Goal: Book appointment/travel/reservation

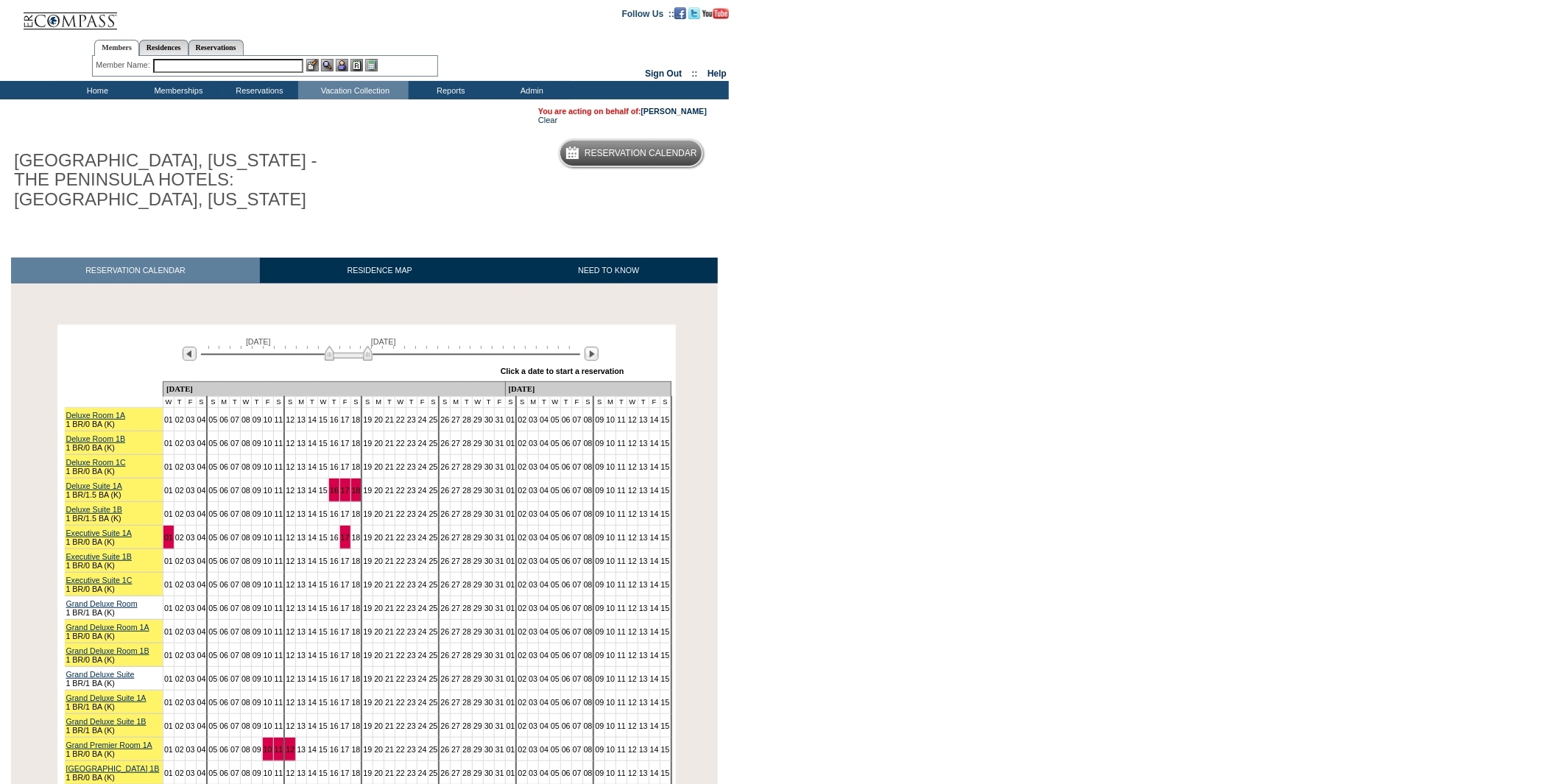
drag, startPoint x: 328, startPoint y: 339, endPoint x: 350, endPoint y: 336, distance: 22.2
click at [350, 346] on img at bounding box center [348, 353] width 48 height 15
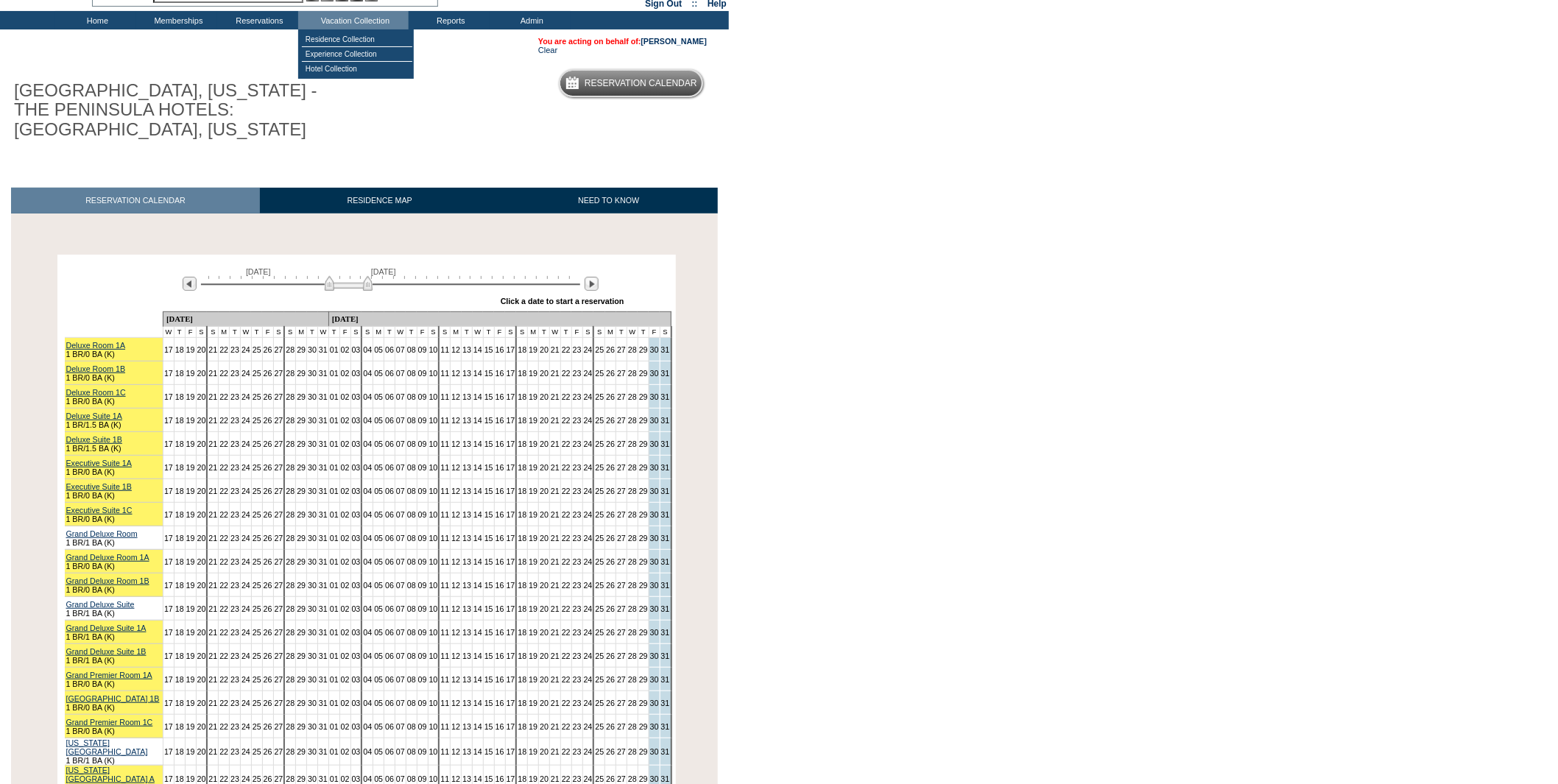
scroll to position [163, 0]
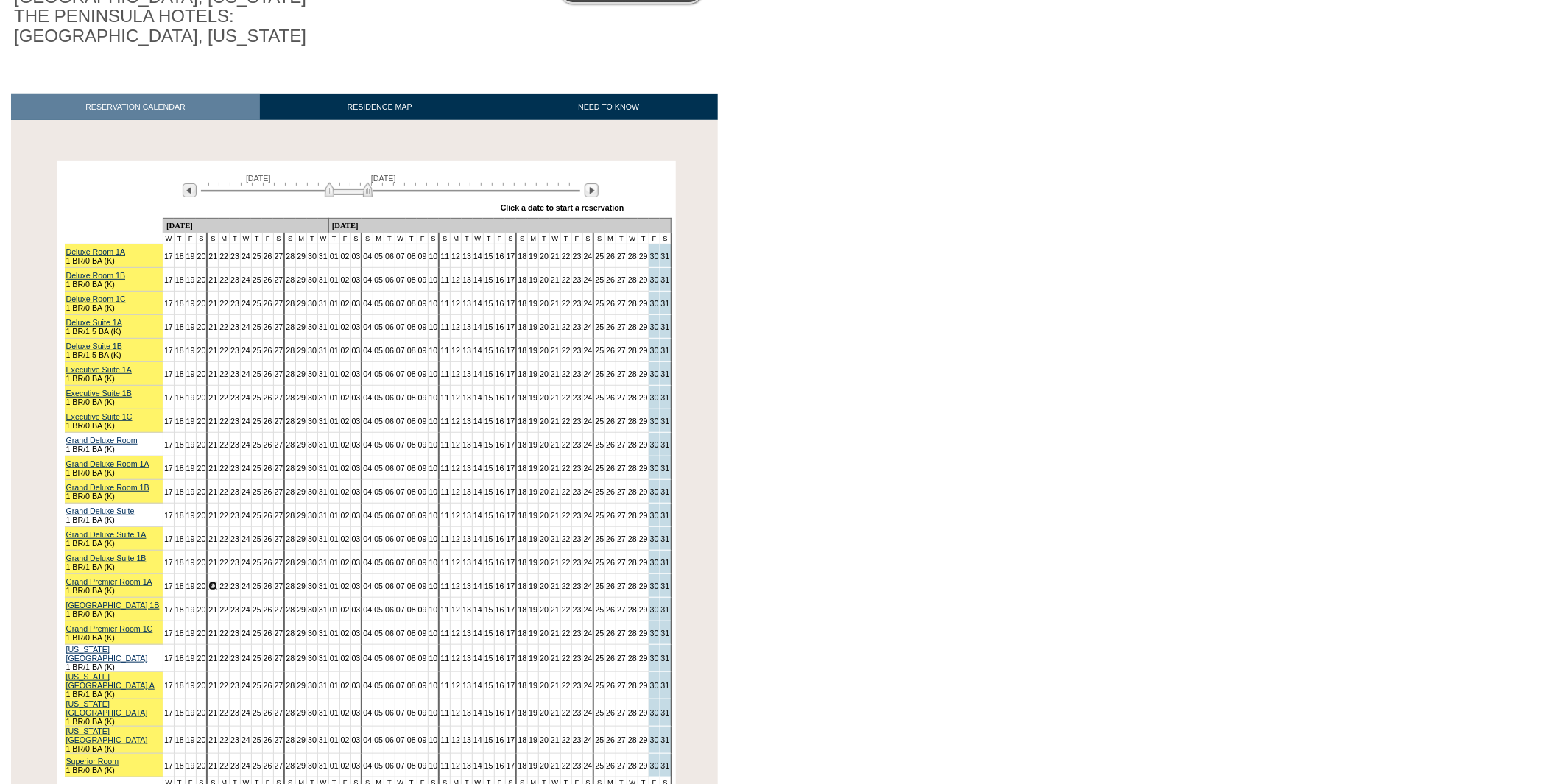
click at [217, 581] on link "21" at bounding box center [213, 585] width 9 height 9
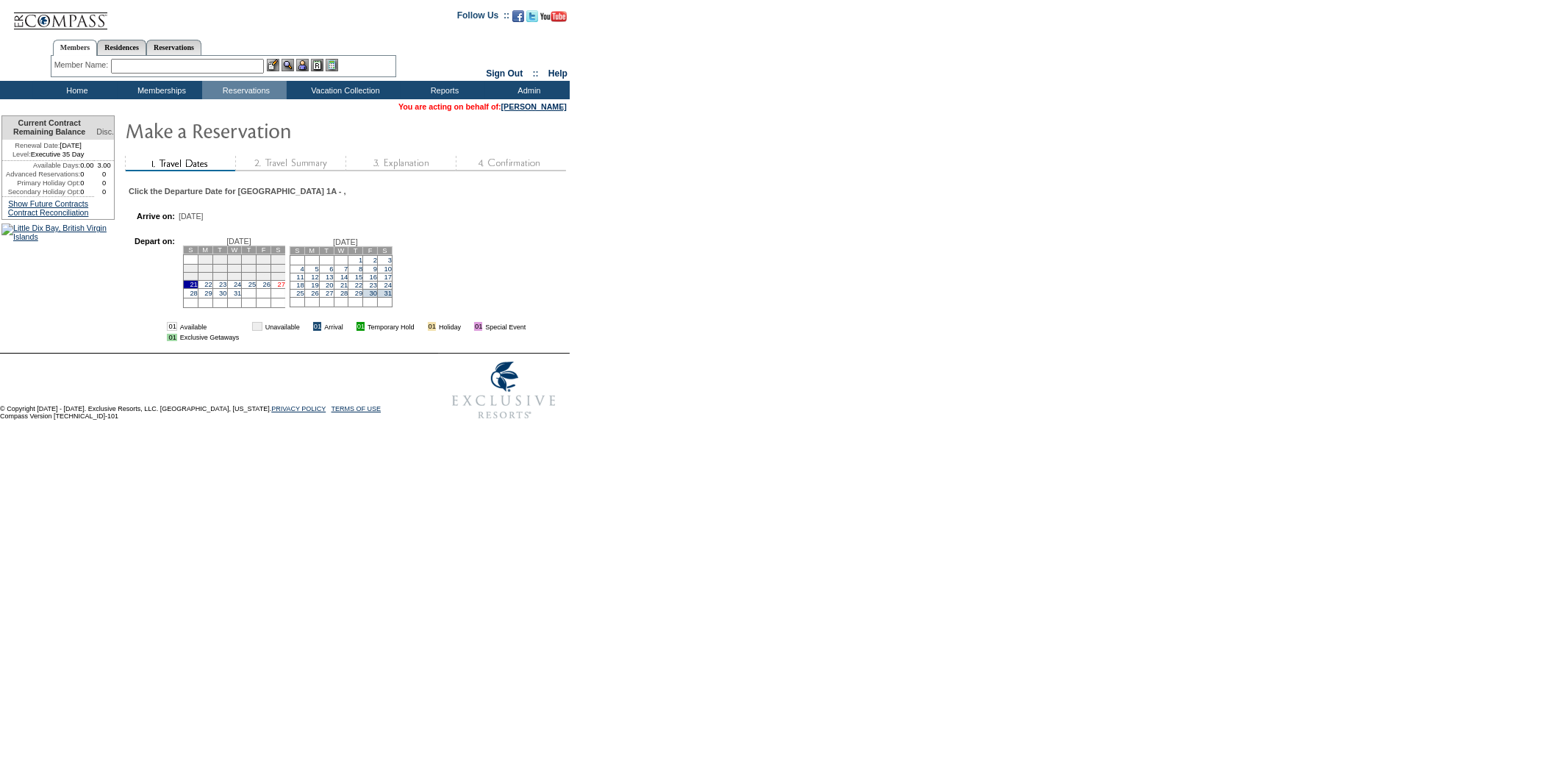
click at [286, 288] on link "27" at bounding box center [281, 284] width 8 height 8
